Goal: Task Accomplishment & Management: Manage account settings

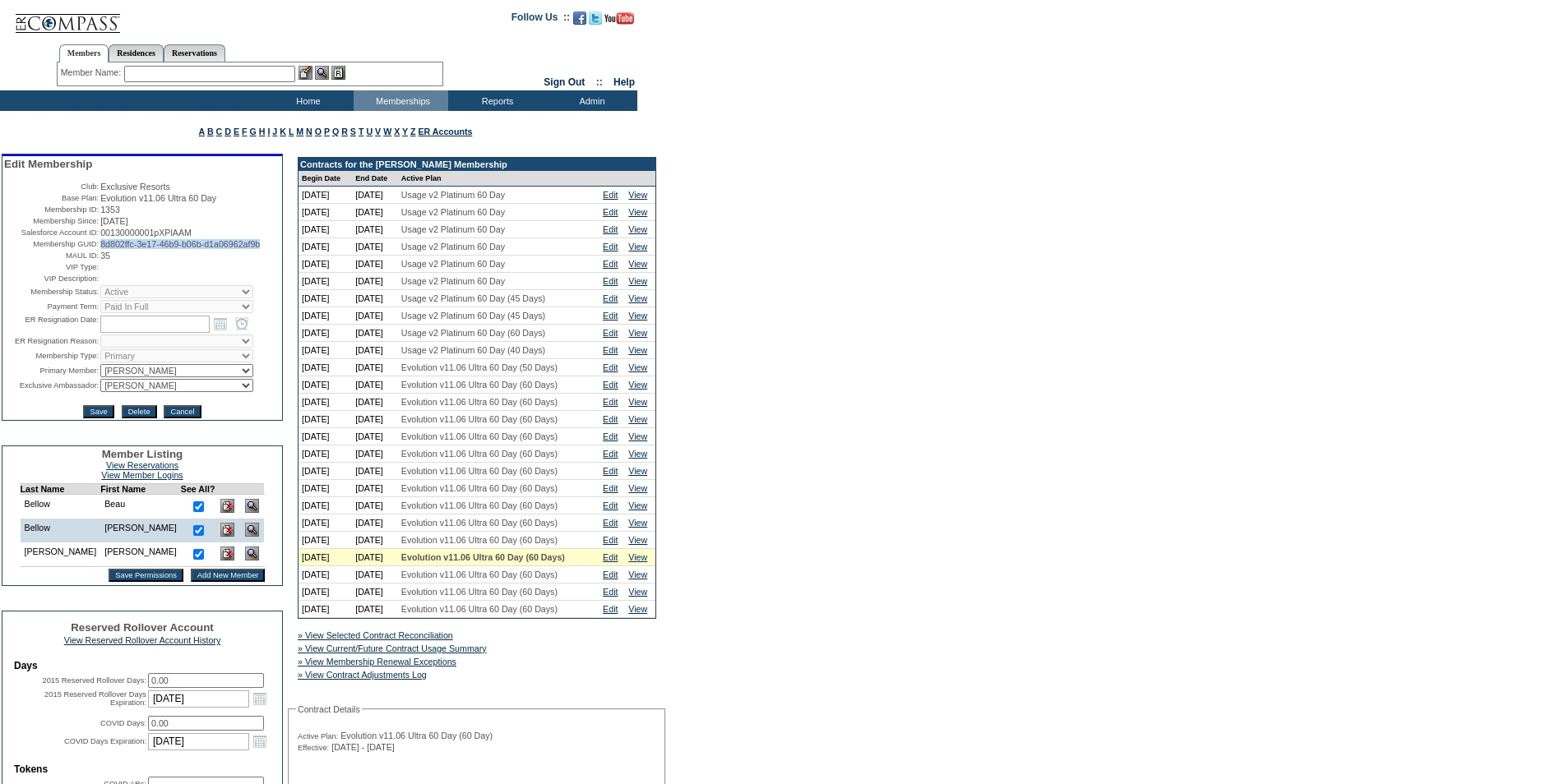
drag, startPoint x: 162, startPoint y: 266, endPoint x: 96, endPoint y: 255, distance: 66.9
click at [101, 249] on td "8d802ffc-3e17-46b9-b06b-d1a06962af9b" at bounding box center [191, 244] width 180 height 10
copy span "8d802ffc-3e17-46b9-b06b-d1a06962af9b"
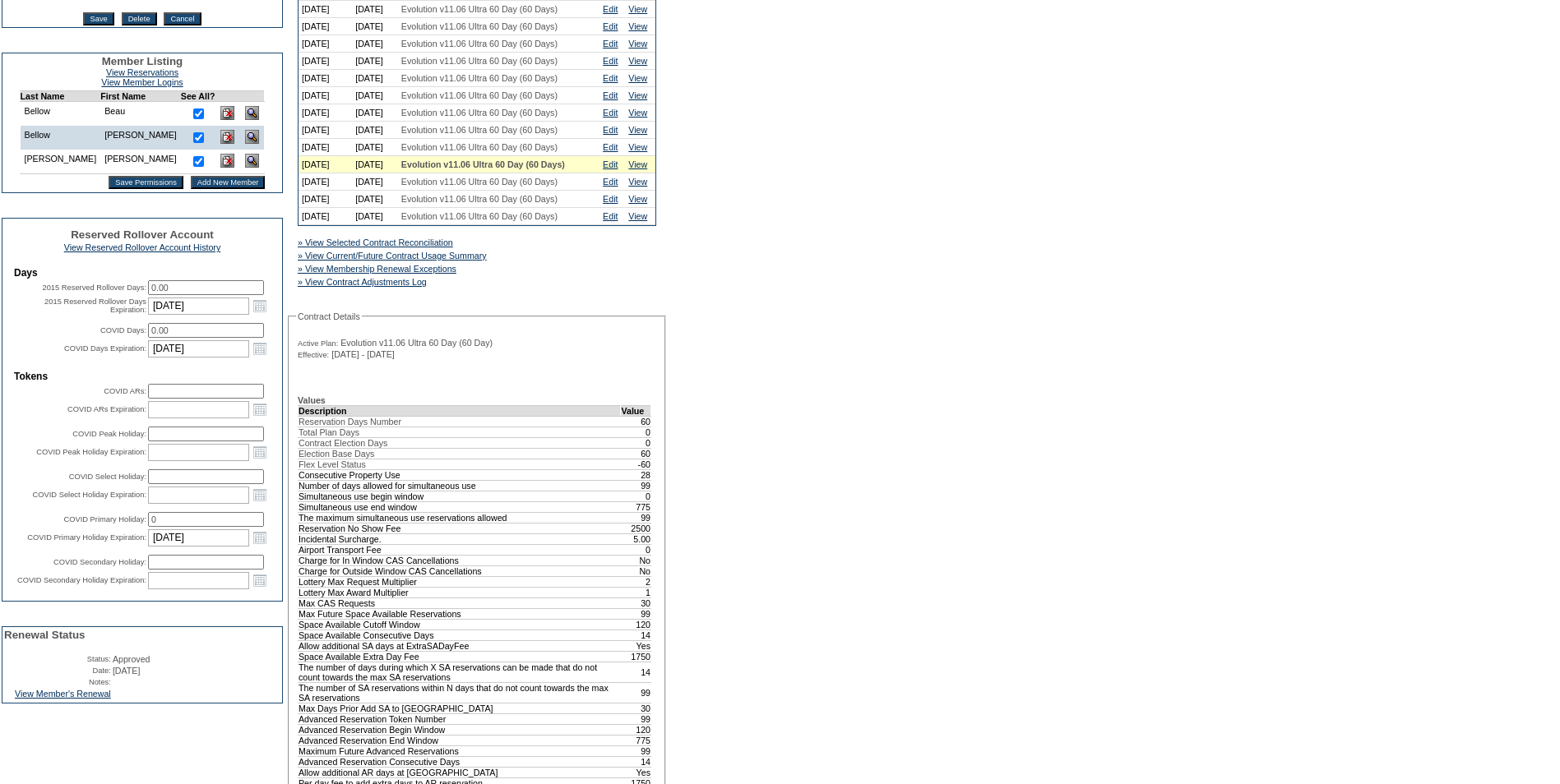
scroll to position [576, 0]
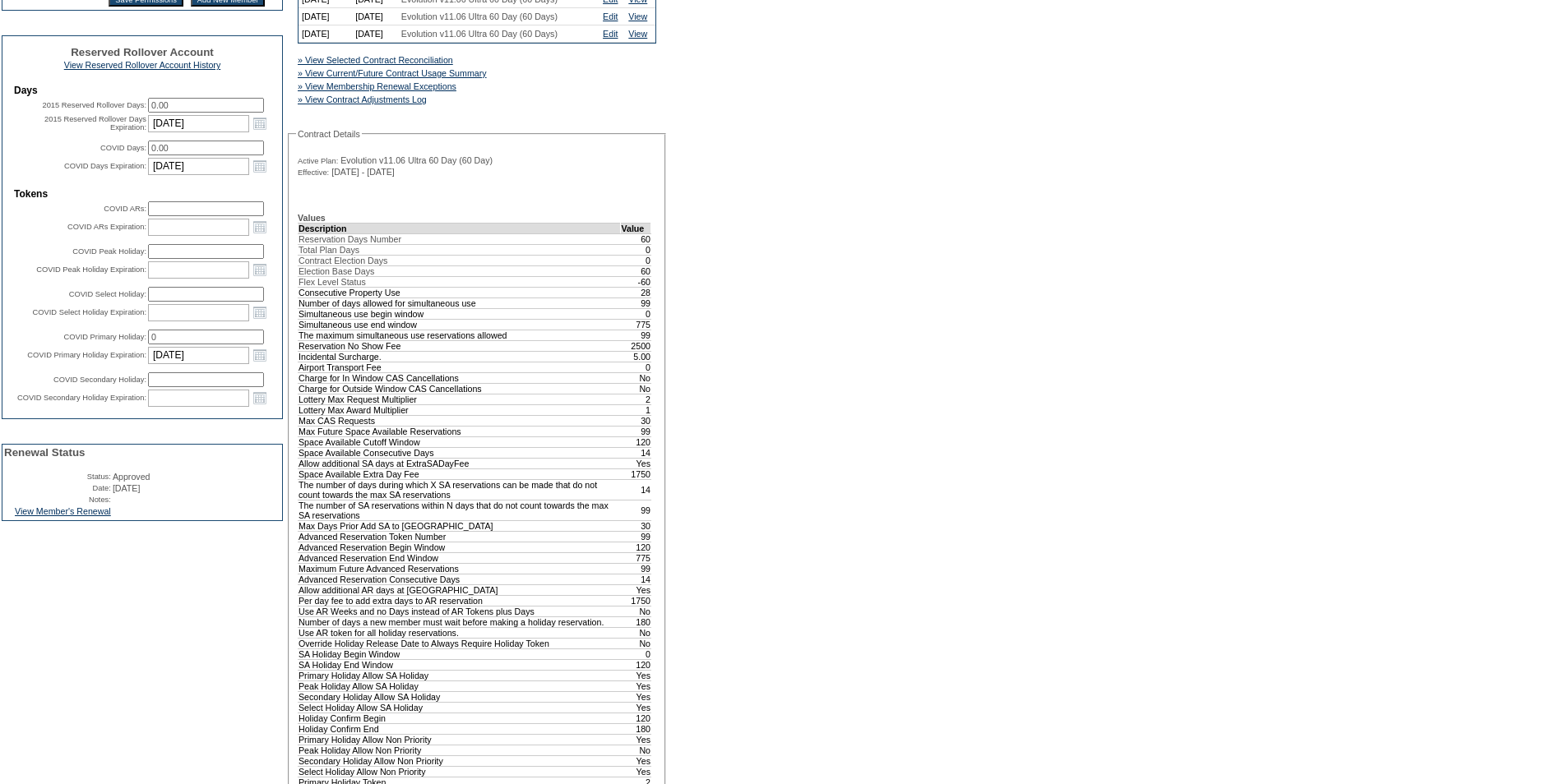
click at [91, 520] on div "View Member's Renewal" at bounding box center [142, 513] width 279 height 14
click at [88, 516] on link "View Member's Renewal" at bounding box center [62, 511] width 96 height 10
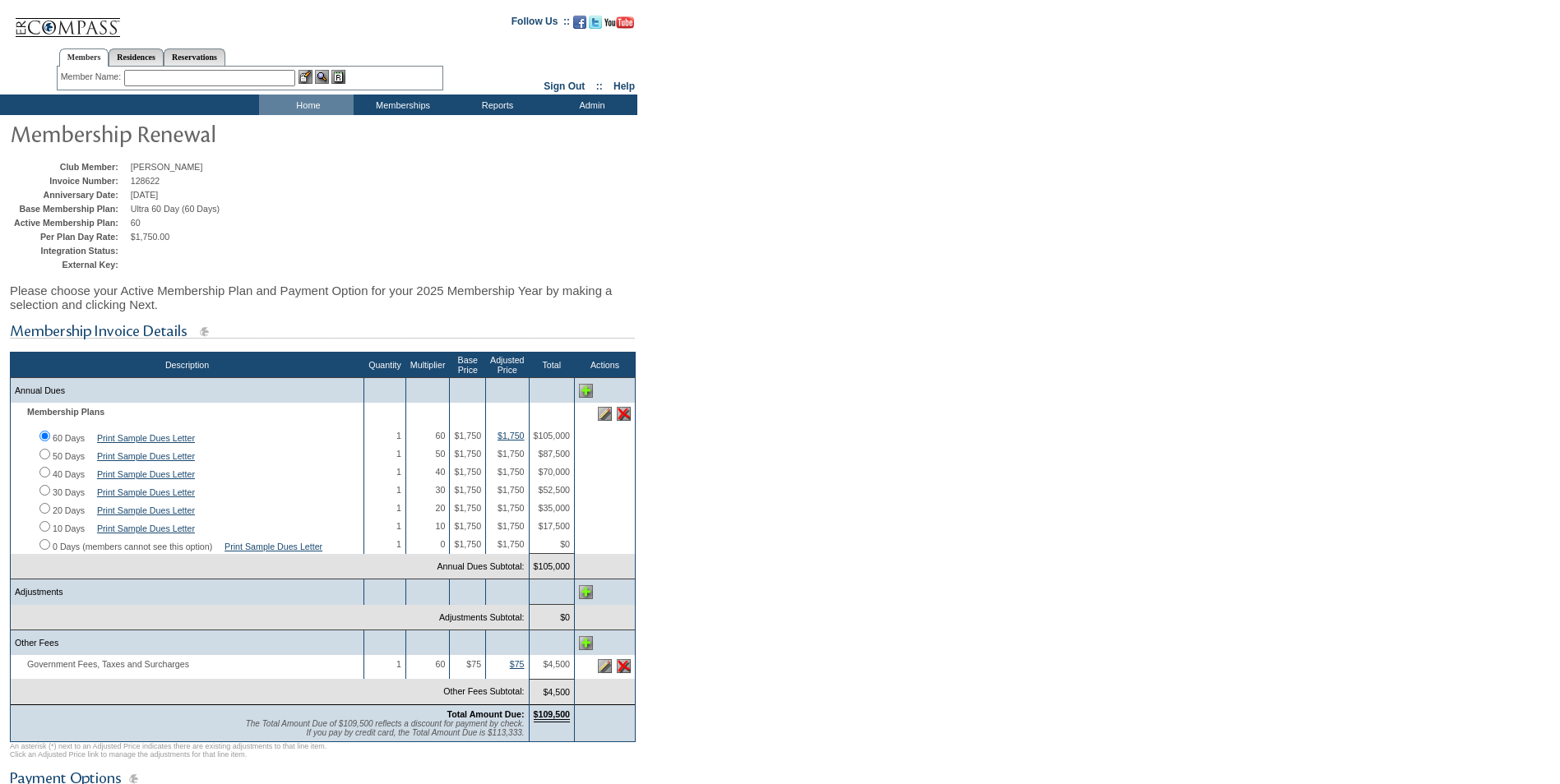
click at [46, 460] on input "50 Days" at bounding box center [44, 454] width 11 height 11
radio input "true"
click at [44, 478] on input "40 Days" at bounding box center [44, 472] width 11 height 11
radio input "true"
click at [43, 460] on input "50 Days" at bounding box center [44, 454] width 11 height 11
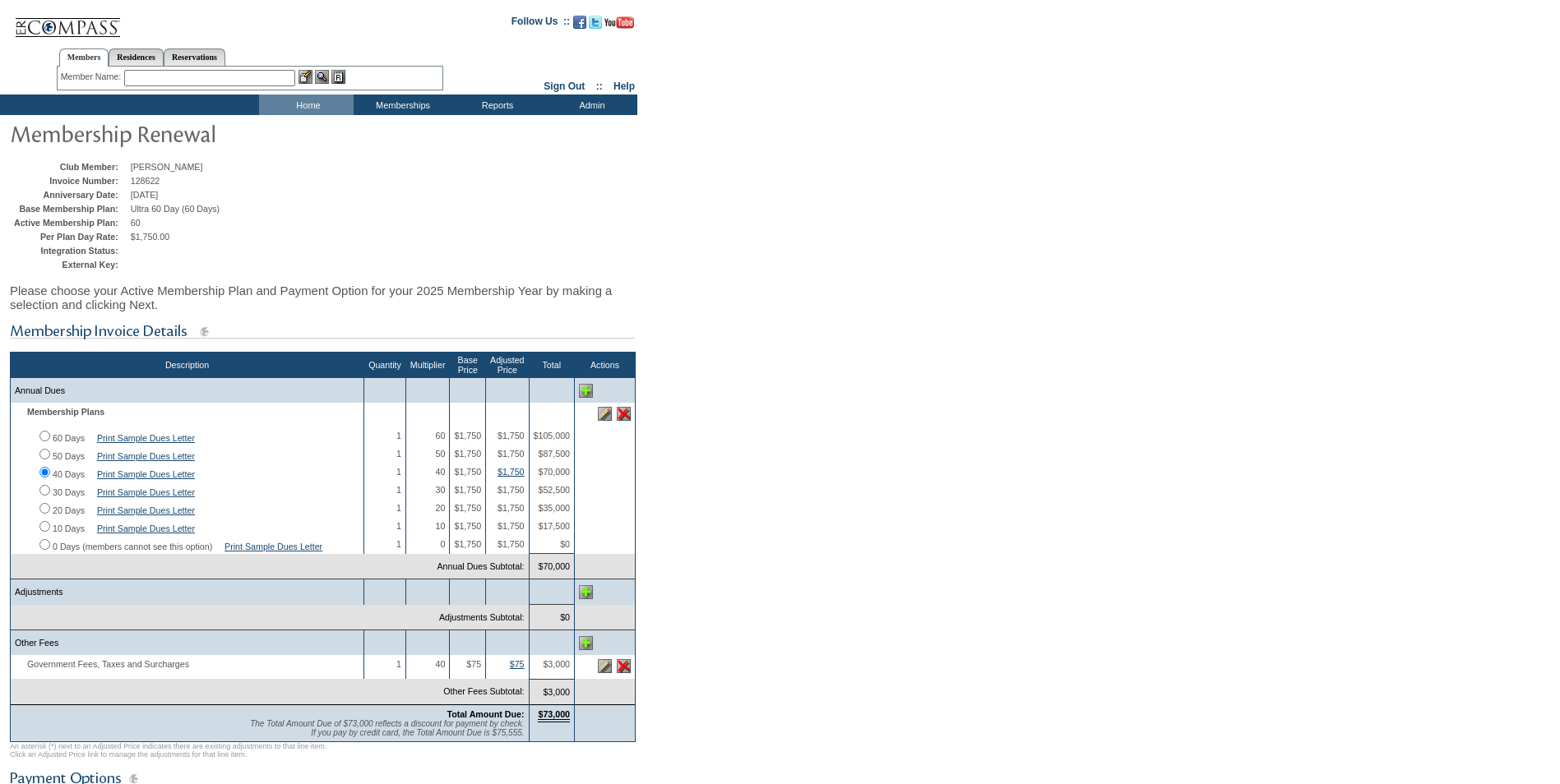
radio input "true"
click at [43, 441] on input "60 Days" at bounding box center [44, 436] width 11 height 11
radio input "true"
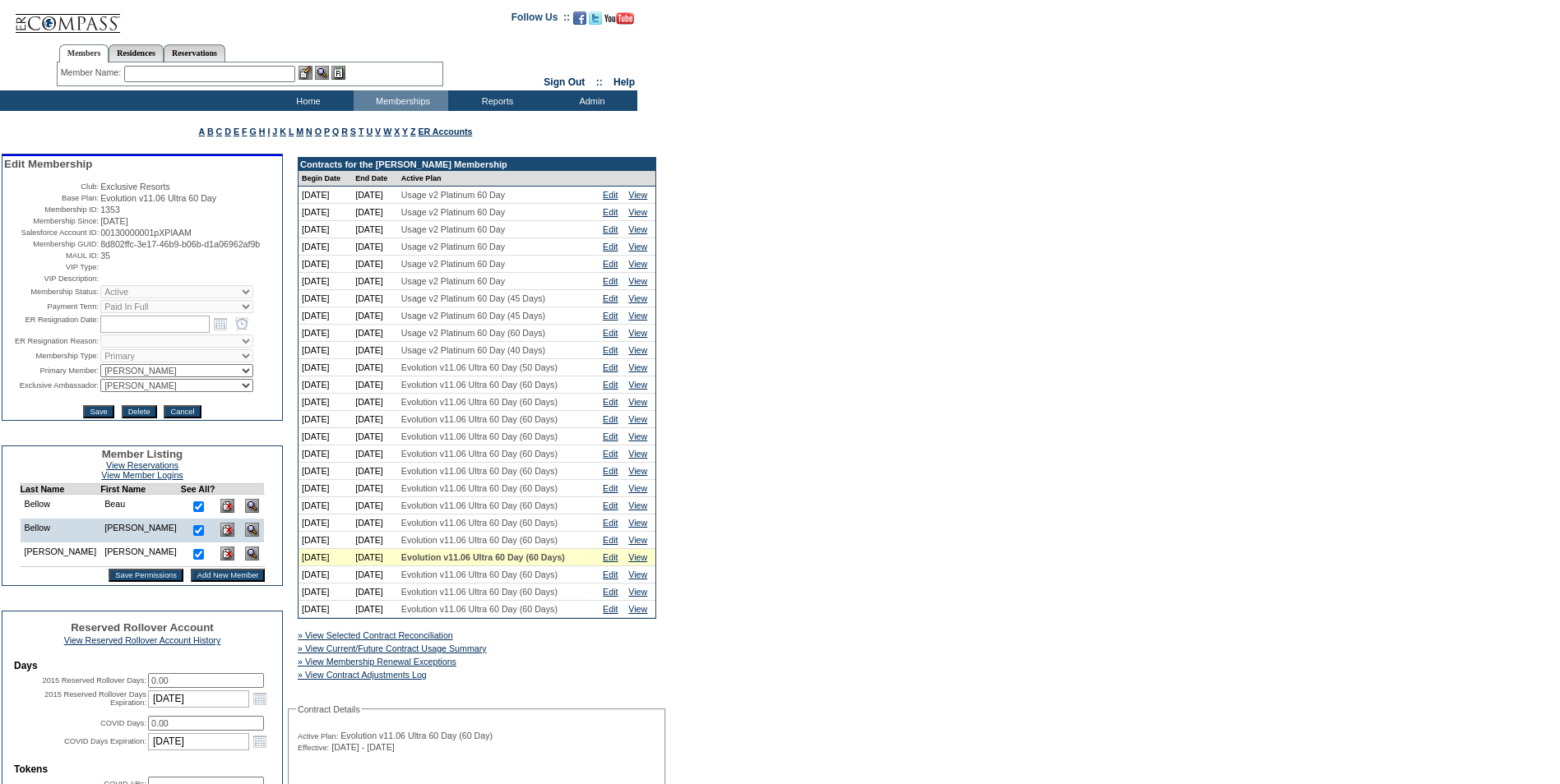
click at [150, 72] on input "text" at bounding box center [209, 74] width 171 height 16
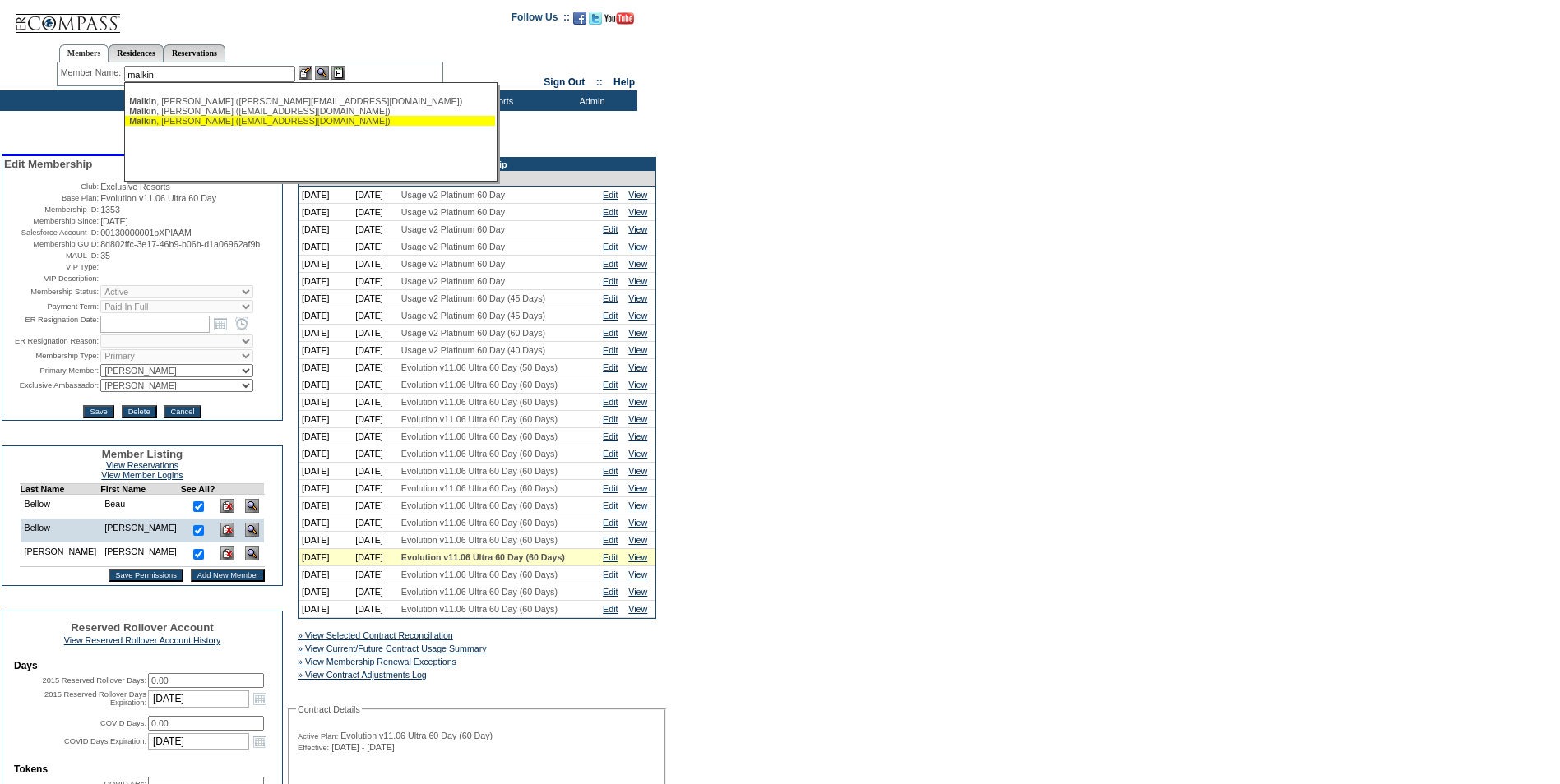
click at [221, 125] on div "Malkin , Steve (sjm440@aol.com)" at bounding box center [309, 121] width 362 height 10
type input "Malkin, Steve (sjm440@aol.com)"
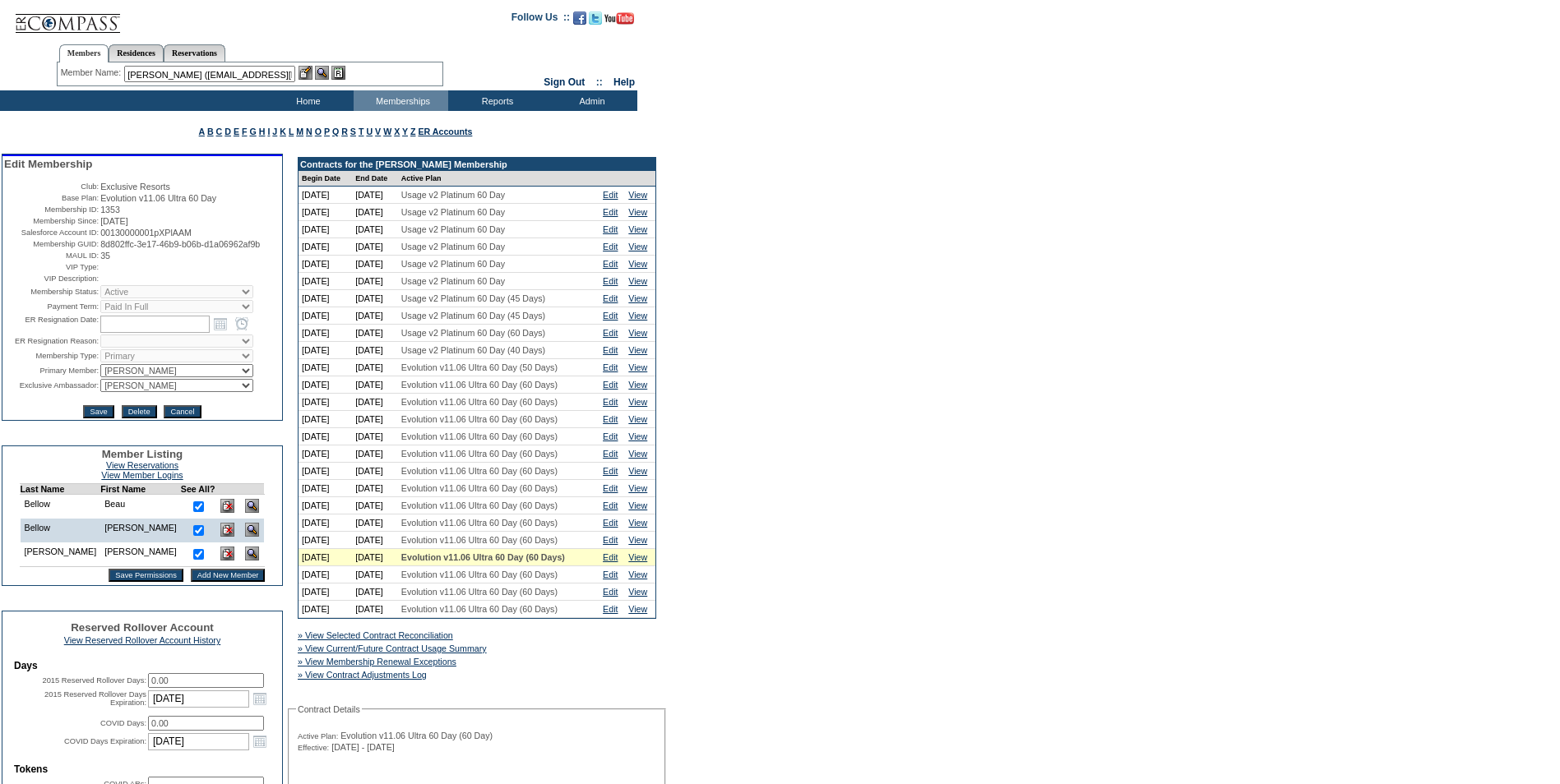
click at [307, 76] on img at bounding box center [305, 73] width 14 height 14
